Goal: Task Accomplishment & Management: Use online tool/utility

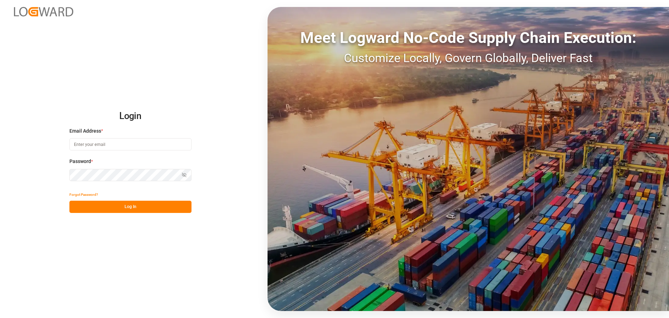
type input "dispo@steltenkg.de"
click at [143, 212] on button "Log In" at bounding box center [130, 207] width 122 height 12
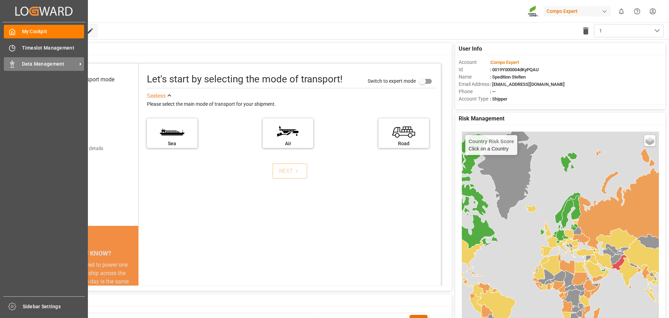
click at [59, 63] on span "Data Management" at bounding box center [49, 63] width 55 height 7
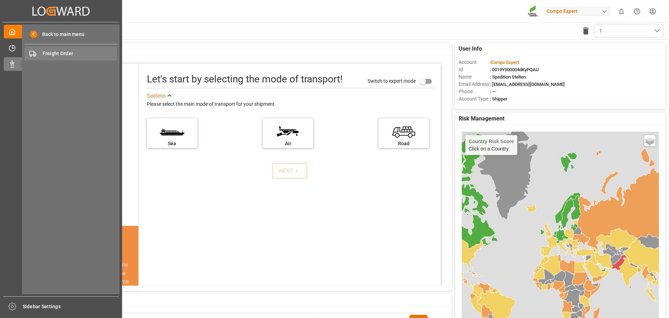
click at [70, 56] on span "Freight Order" at bounding box center [80, 53] width 75 height 7
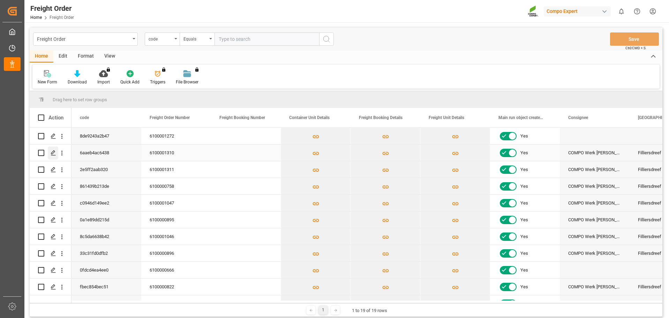
click at [53, 154] on icon "Press SPACE to select this row." at bounding box center [54, 153] width 6 height 6
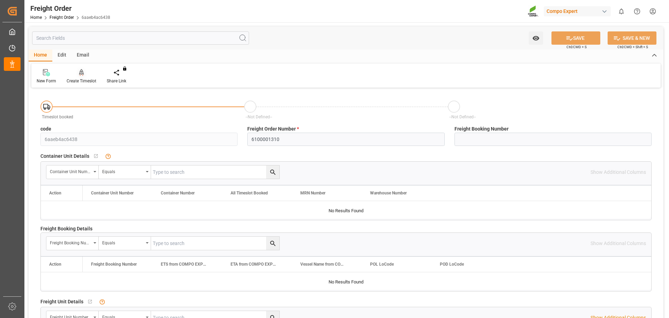
click at [87, 75] on div at bounding box center [82, 72] width 30 height 7
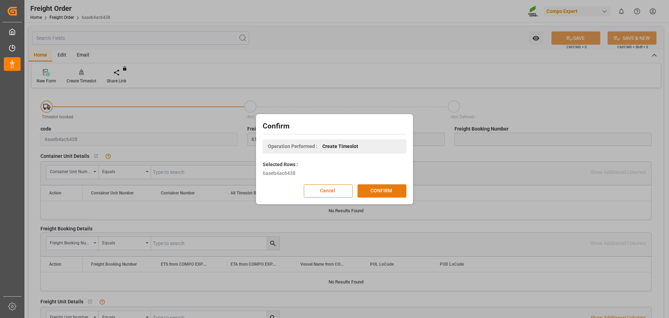
click at [367, 190] on button "CONFIRM" at bounding box center [382, 190] width 49 height 13
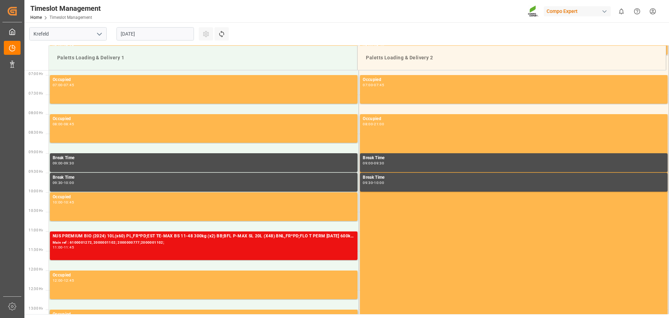
scroll to position [269, 0]
click at [178, 35] on input "[DATE]" at bounding box center [155, 33] width 77 height 13
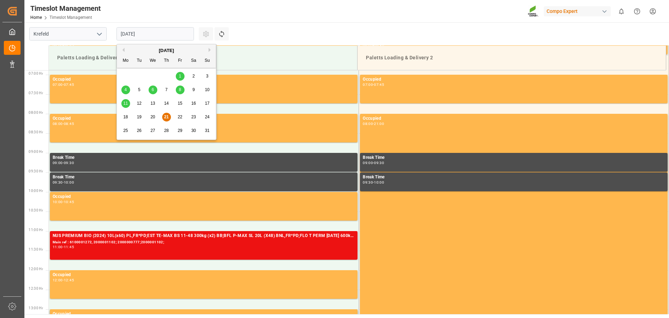
click at [127, 127] on div "25" at bounding box center [125, 131] width 9 height 8
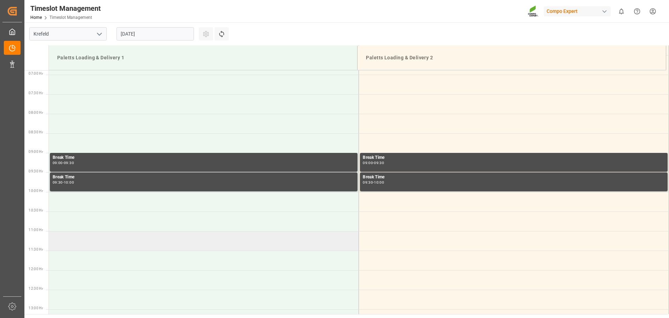
click at [72, 239] on td at bounding box center [204, 241] width 310 height 20
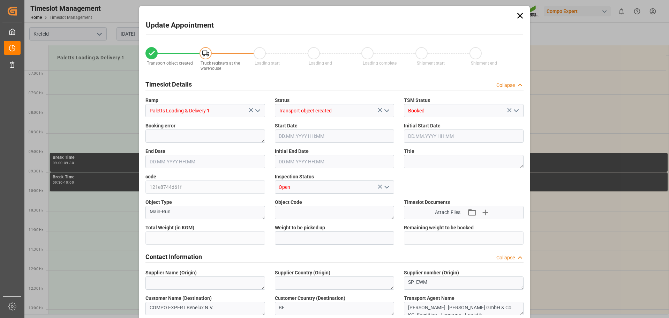
type input "24595.2"
type input "0"
type input "[DATE] 11:00"
type input "[DATE] 11:30"
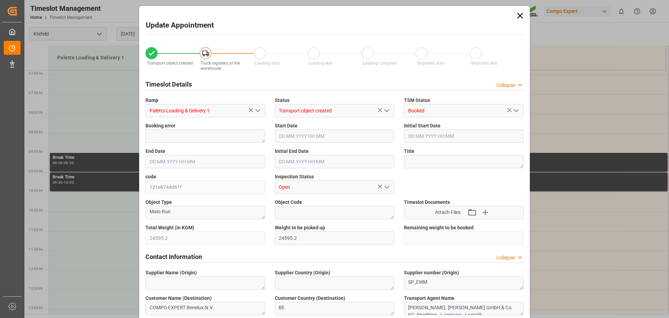
type input "[DATE] 11:30"
type input "[DATE] 05:55"
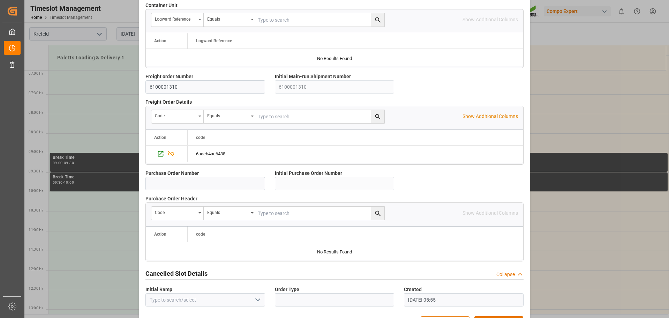
scroll to position [604, 0]
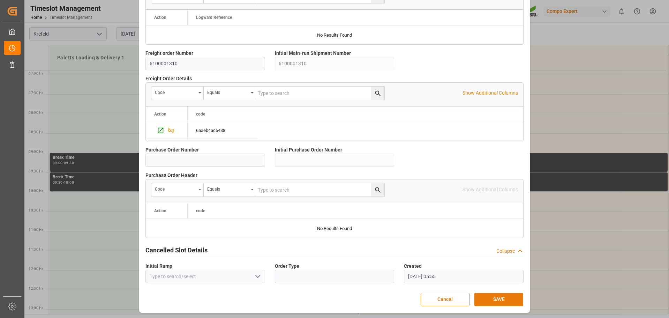
click at [497, 298] on button "SAVE" at bounding box center [499, 299] width 49 height 13
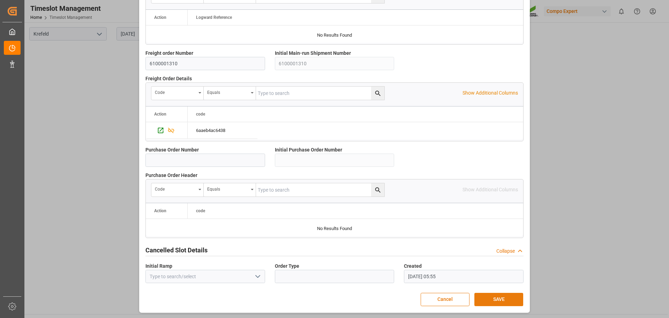
click at [497, 298] on button "SAVE" at bounding box center [499, 299] width 49 height 13
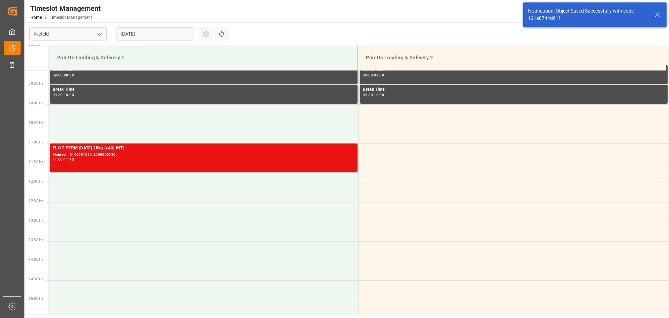
scroll to position [386, 0]
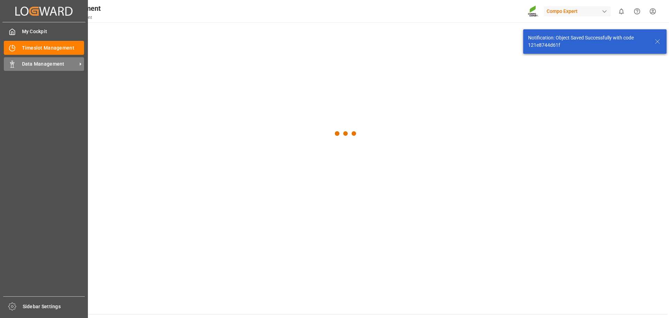
click at [57, 61] on span "Data Management" at bounding box center [49, 63] width 55 height 7
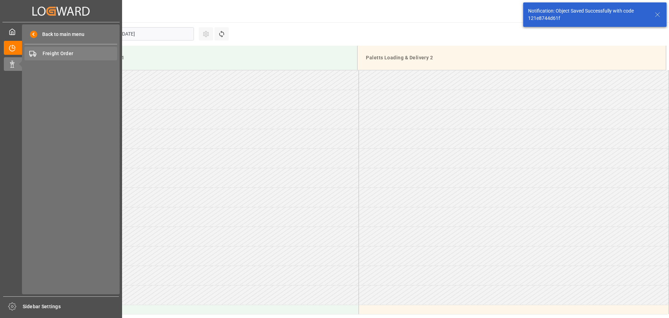
click at [64, 54] on span "Freight Order" at bounding box center [80, 53] width 75 height 7
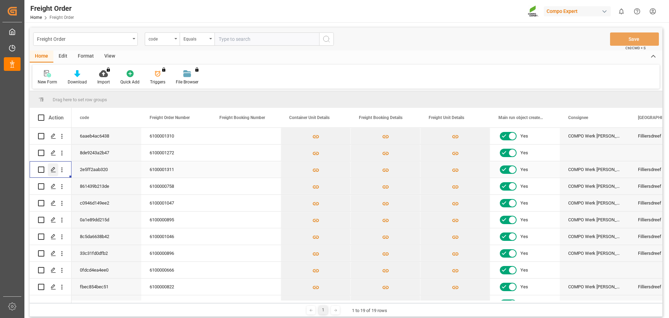
click at [54, 170] on icon "Press SPACE to select this row." at bounding box center [54, 170] width 6 height 6
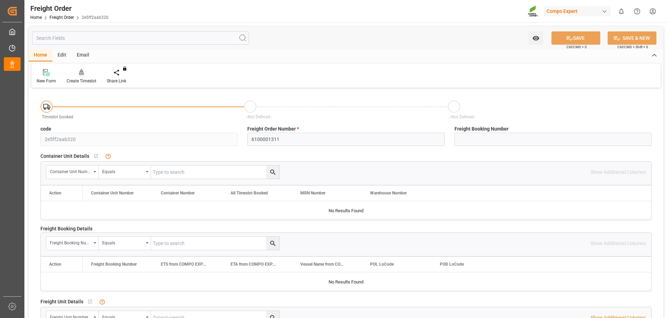
click at [80, 78] on div "Create Timeslot" at bounding box center [82, 81] width 30 height 6
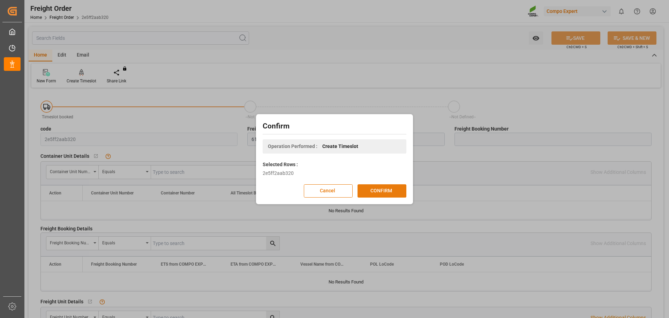
click at [395, 192] on button "CONFIRM" at bounding box center [382, 190] width 49 height 13
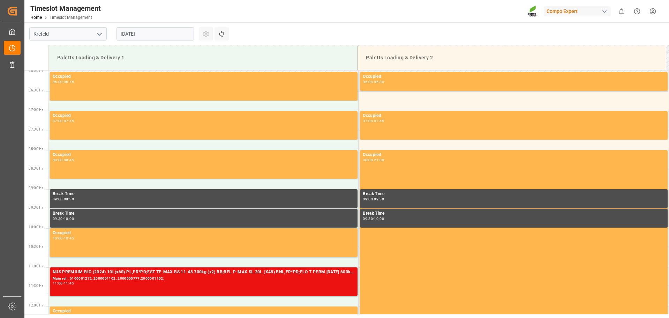
scroll to position [269, 0]
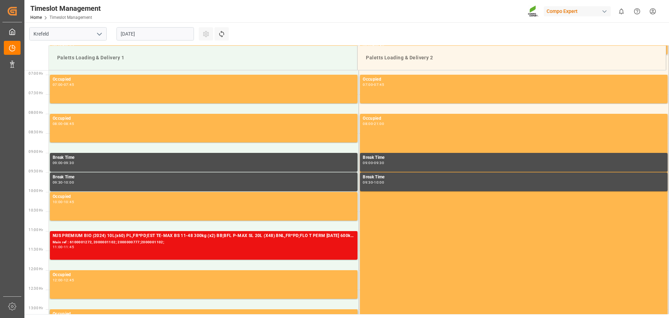
click at [157, 32] on input "[DATE]" at bounding box center [155, 33] width 77 height 13
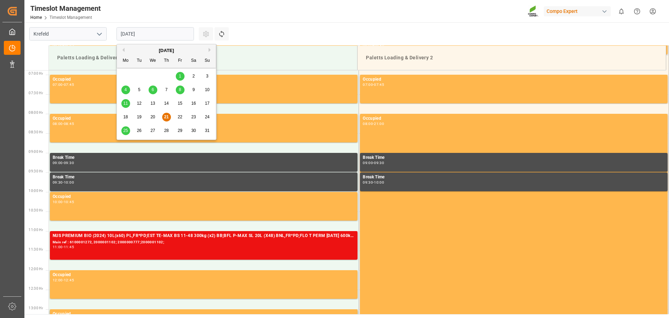
click at [127, 131] on span "25" at bounding box center [125, 130] width 5 height 5
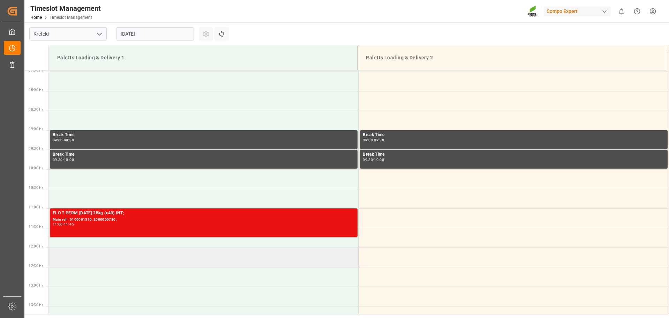
scroll to position [304, 0]
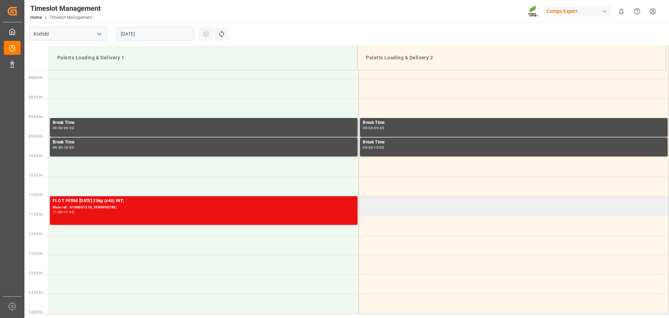
click at [376, 206] on td at bounding box center [514, 206] width 310 height 20
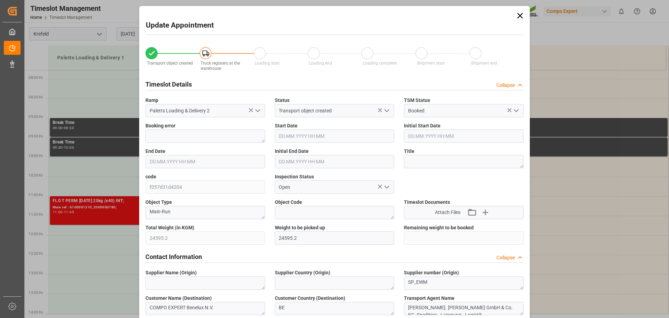
type input "24595.2"
type input "0"
type input "[DATE] 11:00"
type input "[DATE] 11:30"
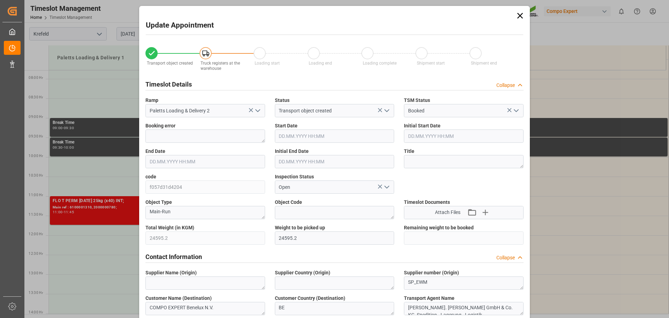
type input "[DATE] 11:30"
type input "21.08.2025 05:56"
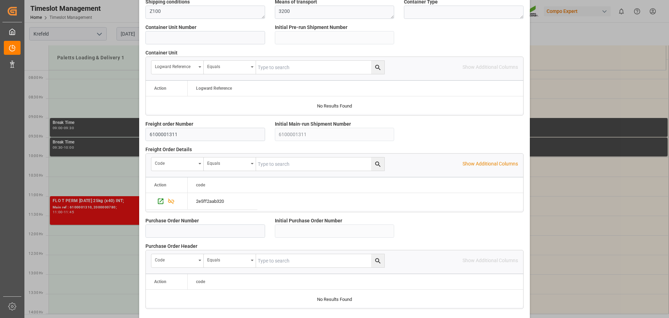
scroll to position [604, 0]
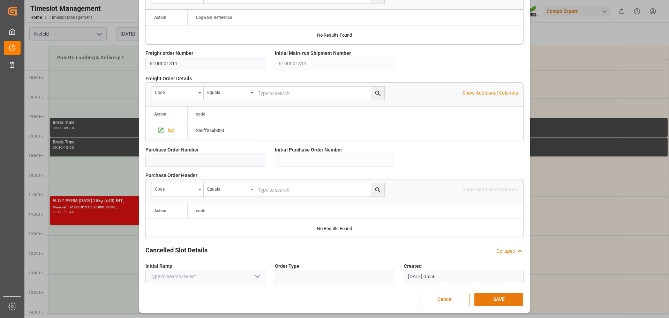
click at [494, 297] on button "SAVE" at bounding box center [499, 299] width 49 height 13
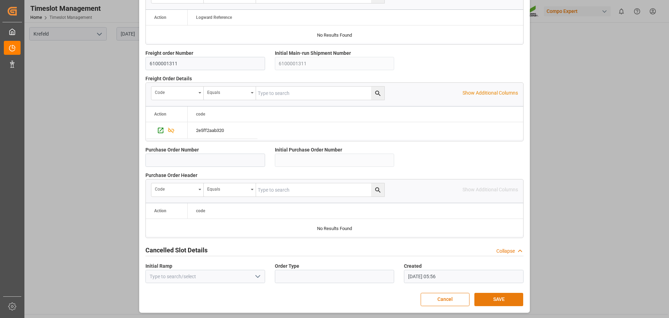
click at [494, 297] on button "SAVE" at bounding box center [499, 299] width 49 height 13
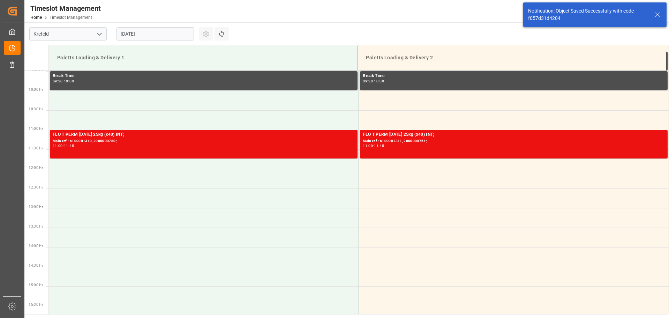
scroll to position [386, 0]
